Goal: Answer question/provide support: Answer question/provide support

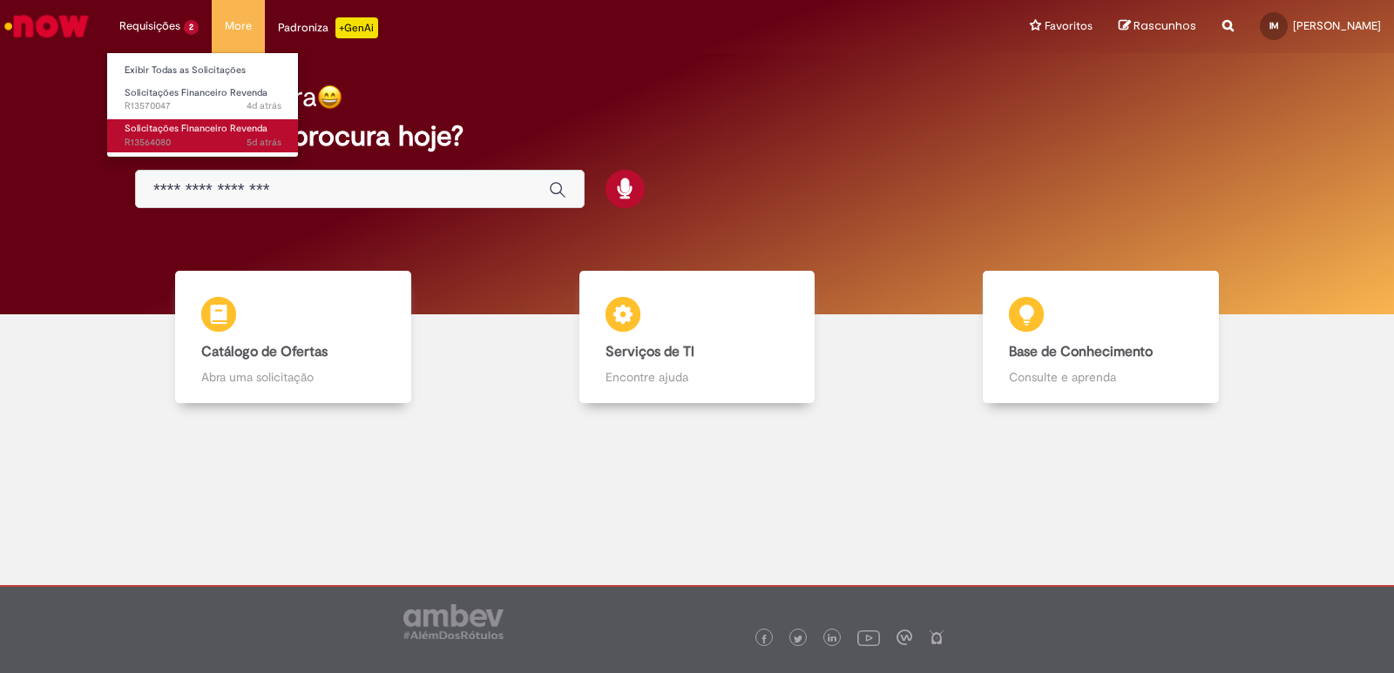
click at [182, 125] on span "Solicitações Financeiro Revenda" at bounding box center [196, 128] width 143 height 13
click at [180, 131] on span "Solicitações Financeiro Revenda" at bounding box center [196, 128] width 143 height 13
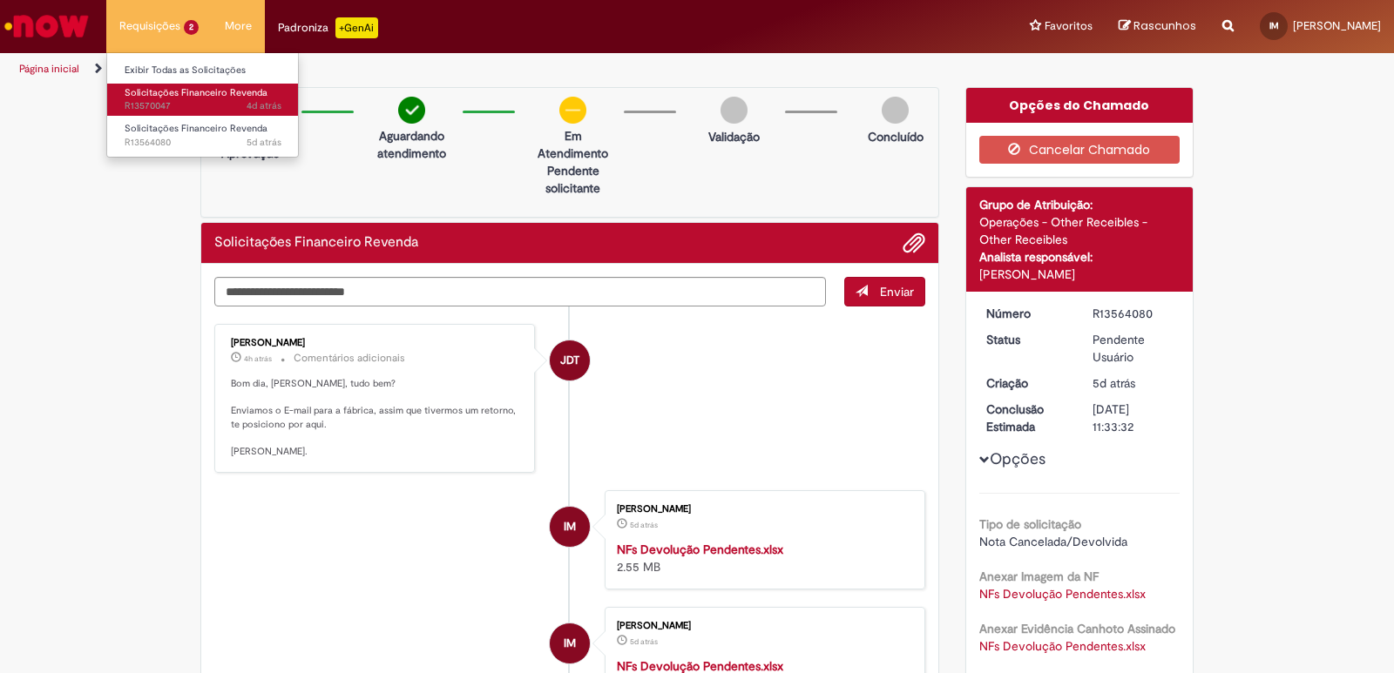
click at [185, 94] on span "Solicitações Financeiro Revenda" at bounding box center [196, 92] width 143 height 13
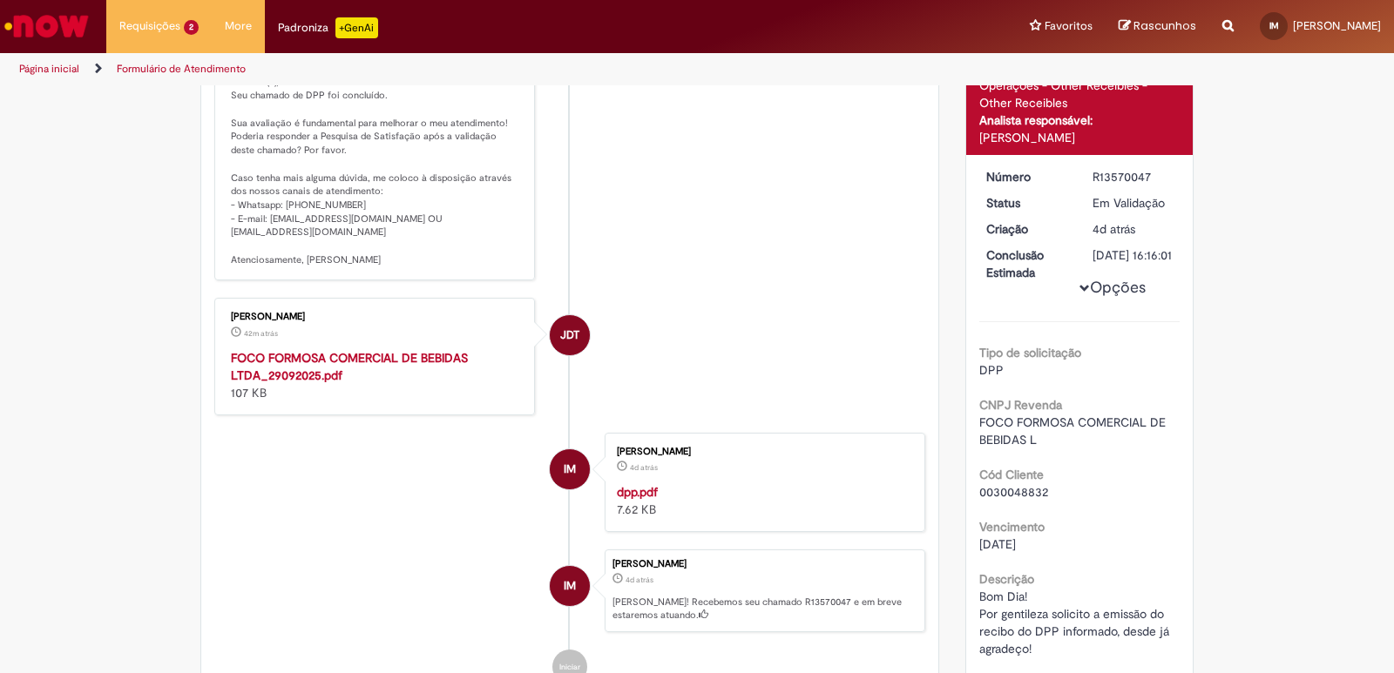
scroll to position [187, 0]
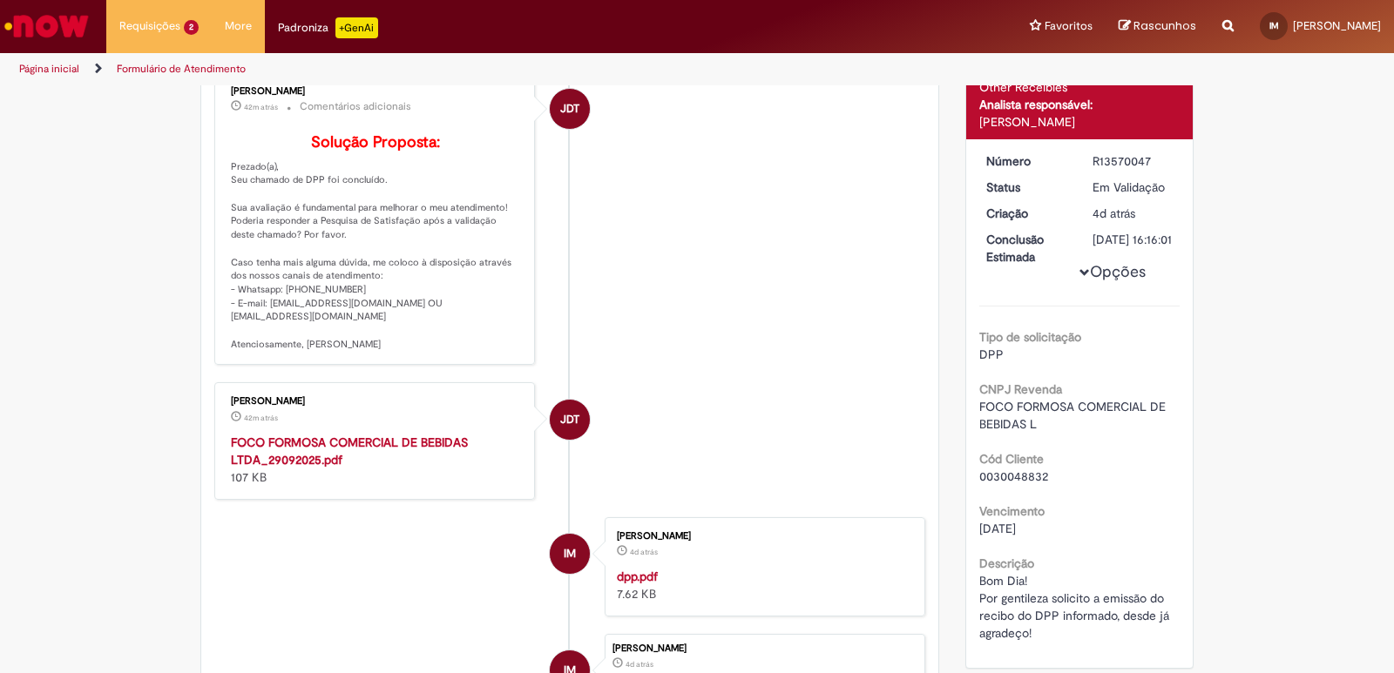
click at [327, 468] on strong "FOCO FORMOSA COMERCIAL DE BEBIDAS LTDA_29092025.pdf" at bounding box center [349, 451] width 237 height 33
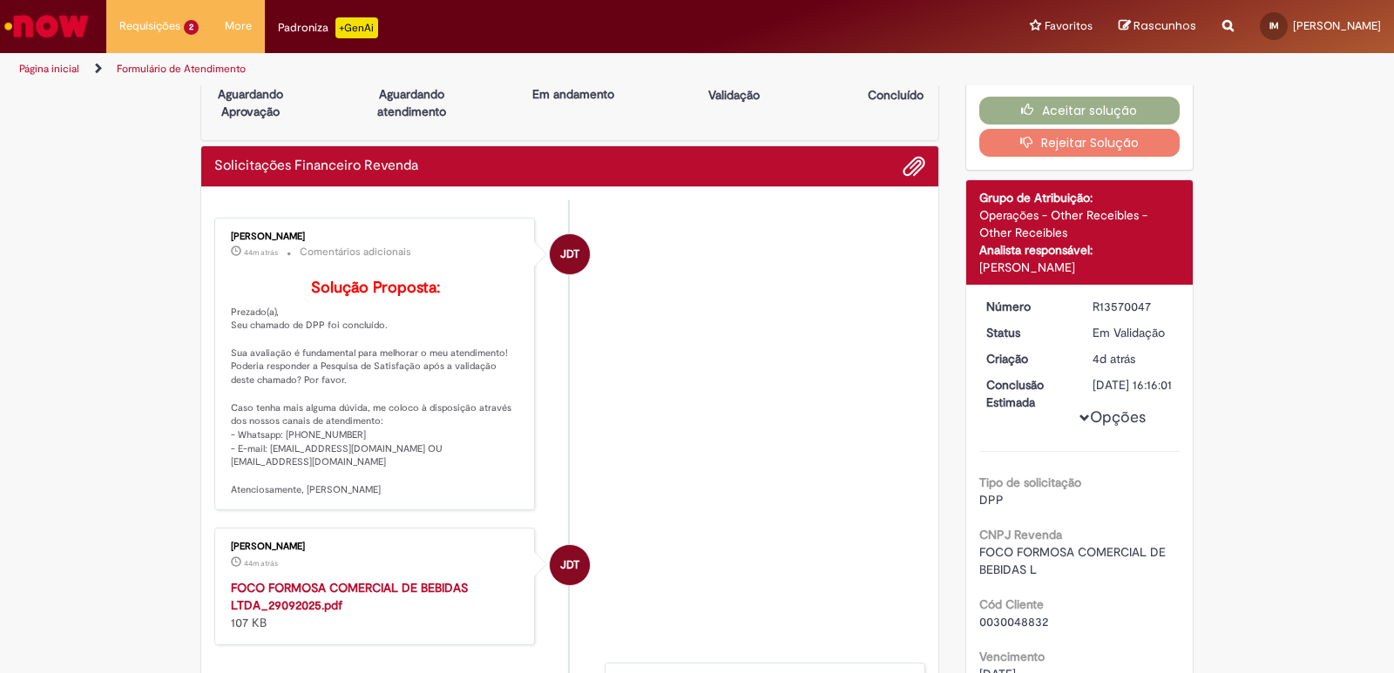
scroll to position [13, 0]
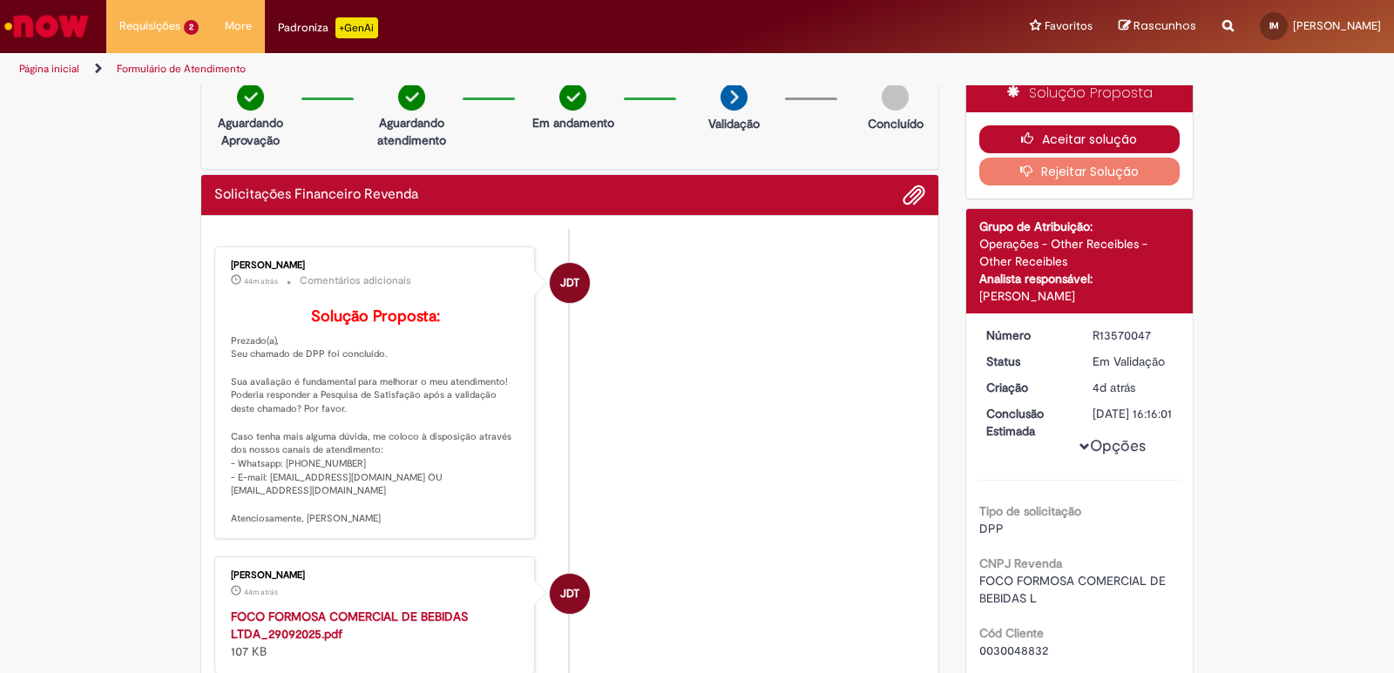
click at [1064, 140] on button "Aceitar solução" at bounding box center [1079, 139] width 201 height 28
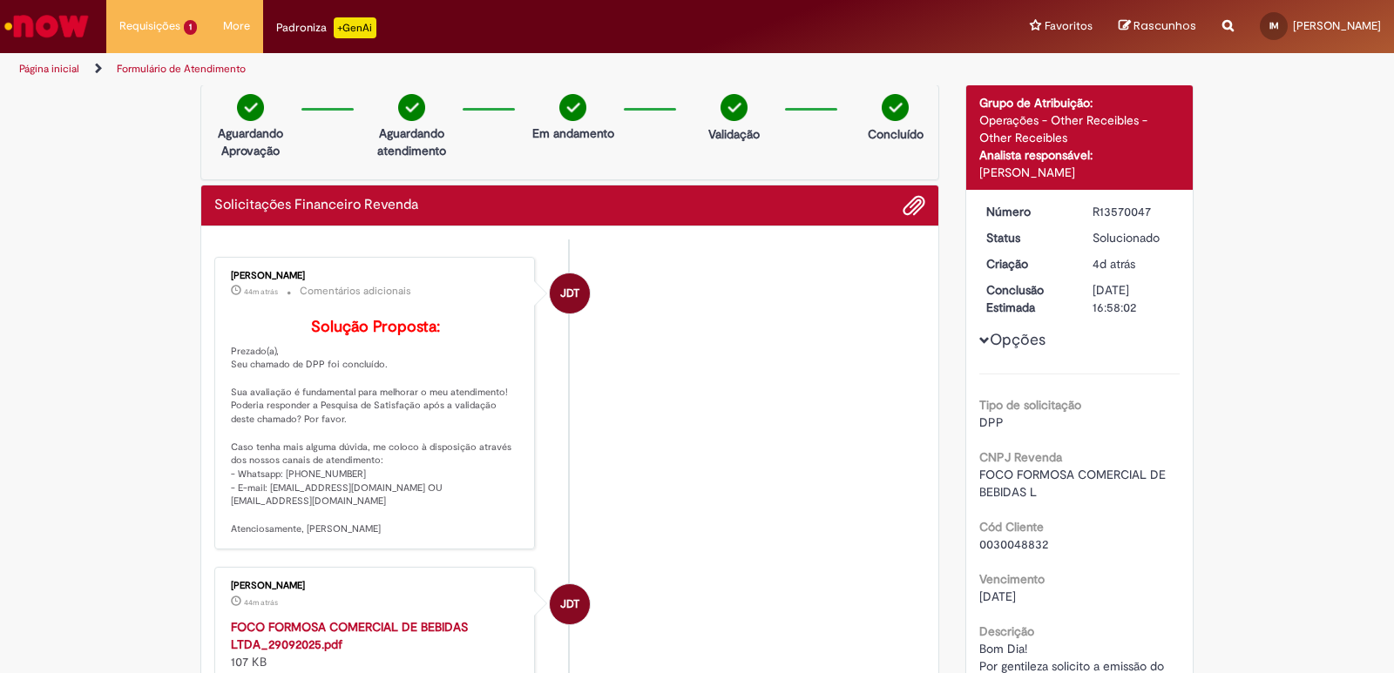
scroll to position [0, 0]
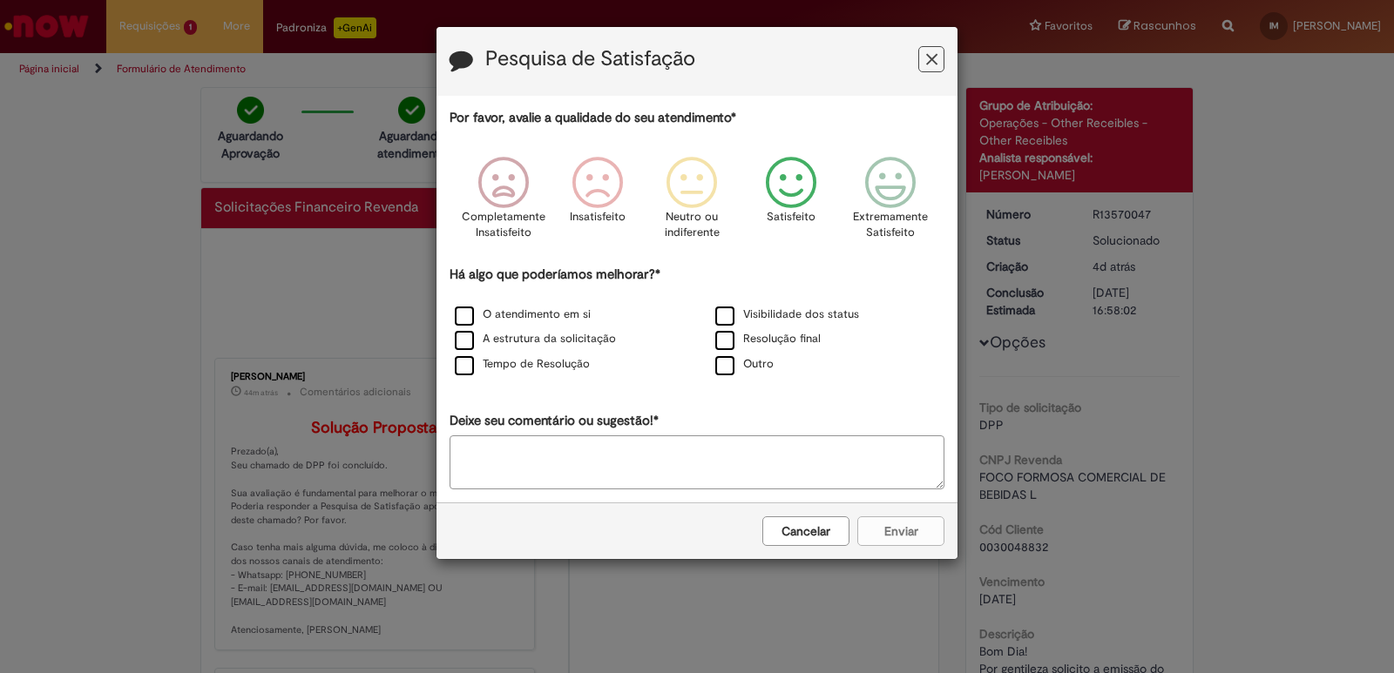
click at [776, 196] on icon "Feedback" at bounding box center [791, 183] width 65 height 52
click at [564, 305] on div "O atendimento em si" at bounding box center [566, 316] width 257 height 22
drag, startPoint x: 564, startPoint y: 314, endPoint x: 702, endPoint y: 337, distance: 139.6
click at [565, 314] on label "O atendimento em si" at bounding box center [523, 315] width 136 height 17
click at [750, 347] on label "Resolução final" at bounding box center [767, 339] width 105 height 17
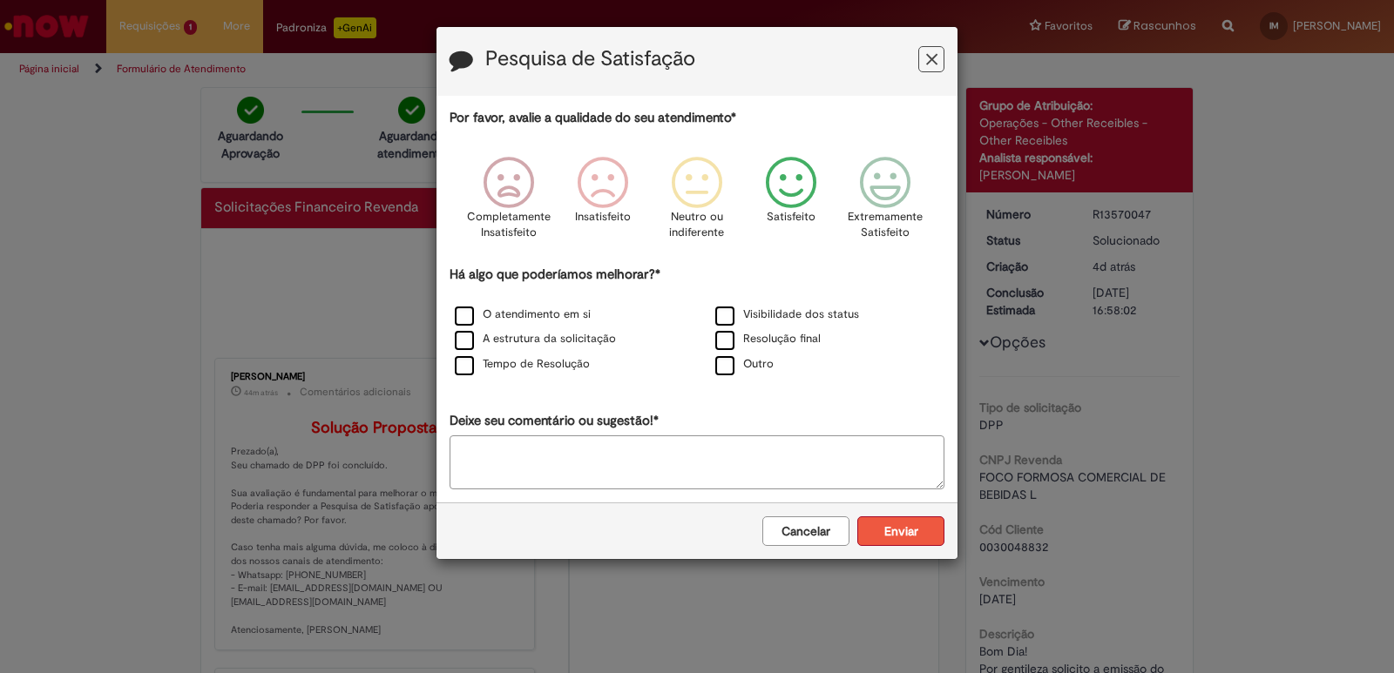
click at [913, 533] on button "Enviar" at bounding box center [900, 532] width 87 height 30
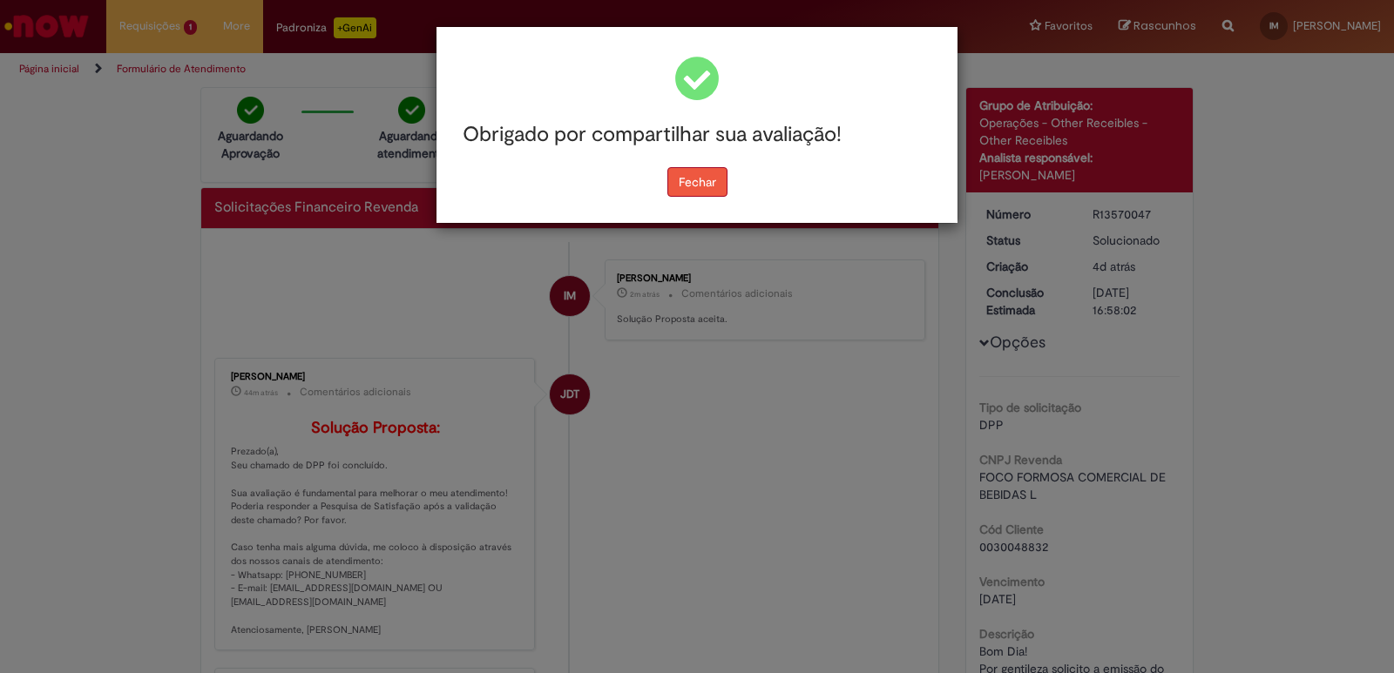
click at [686, 181] on button "Fechar" at bounding box center [697, 182] width 60 height 30
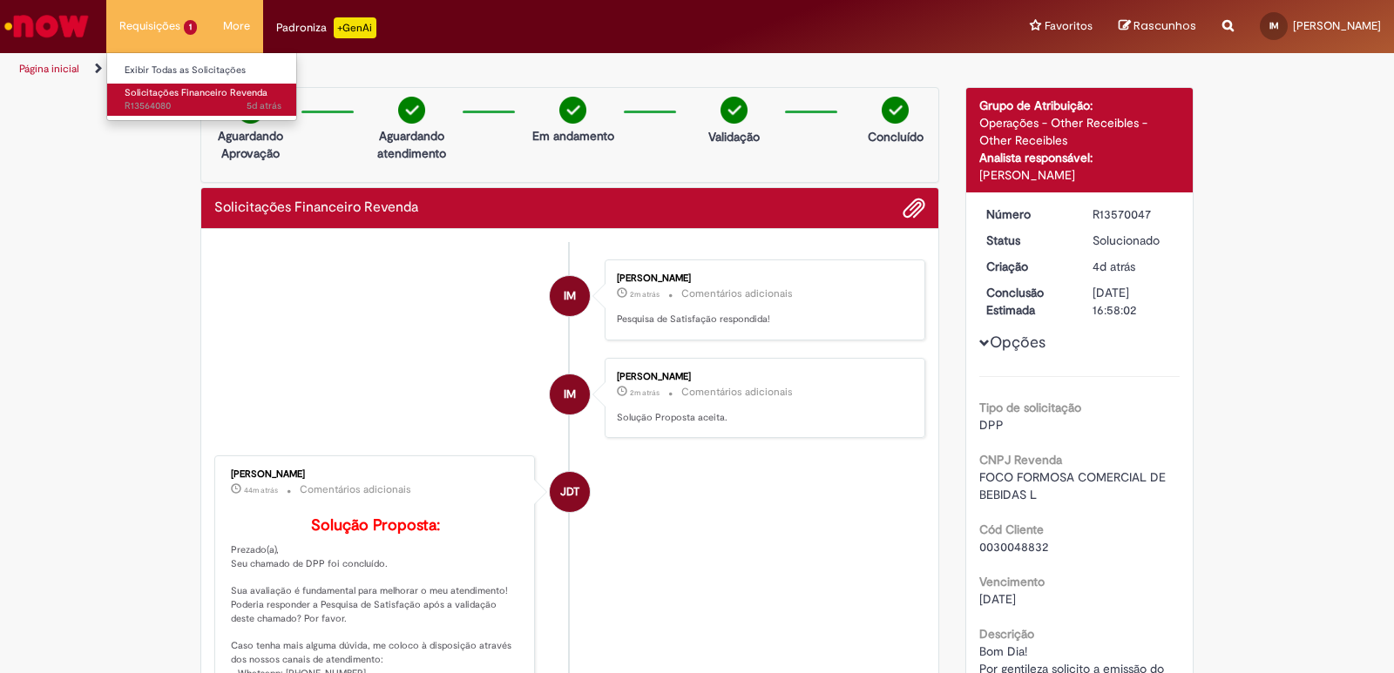
click at [154, 100] on span "5d atrás 5 dias atrás R13564080" at bounding box center [203, 106] width 157 height 14
